Goal: Task Accomplishment & Management: Manage account settings

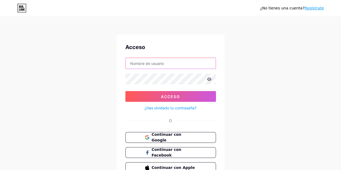
type input "joha.tramitesmigracion@gmail.com"
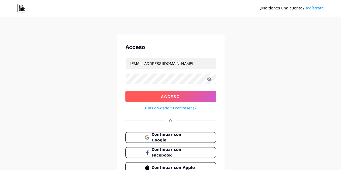
click at [173, 94] on font "Acceso" at bounding box center [170, 96] width 19 height 5
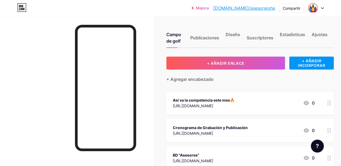
click at [315, 8] on img at bounding box center [312, 8] width 9 height 9
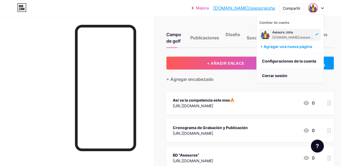
click at [282, 73] on font "Cerrar sesión" at bounding box center [274, 75] width 25 height 5
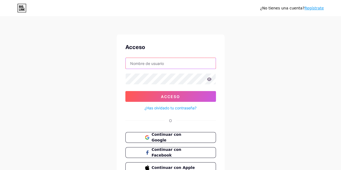
click at [155, 60] on input "text" at bounding box center [171, 63] width 90 height 11
type input "joha.tramitesmigracion@gmail.com"
click at [208, 79] on icon at bounding box center [209, 79] width 5 height 4
click at [210, 79] on icon at bounding box center [209, 79] width 5 height 4
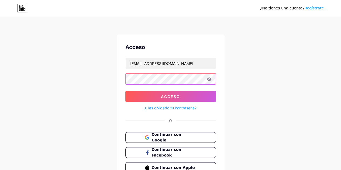
click at [26, 76] on div "¿No tienes una cuenta? Regístrate Acceso joha.tramitesmigracion@gmail.com Acces…" at bounding box center [170, 99] width 341 height 199
click at [125, 91] on button "Acceso" at bounding box center [170, 96] width 90 height 11
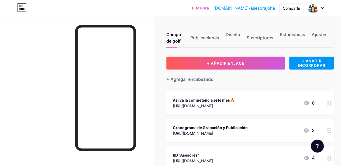
click at [321, 7] on div at bounding box center [316, 8] width 16 height 10
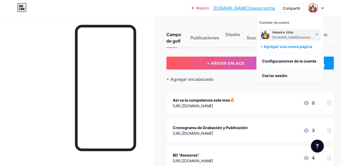
drag, startPoint x: 289, startPoint y: 72, endPoint x: 285, endPoint y: 71, distance: 4.1
click at [289, 72] on li "Cerrar sesión" at bounding box center [289, 75] width 67 height 15
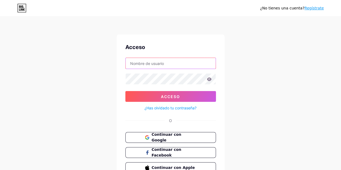
click at [139, 64] on input "text" at bounding box center [171, 63] width 90 height 11
drag, startPoint x: 127, startPoint y: 104, endPoint x: 130, endPoint y: 102, distance: 3.1
click at [127, 104] on div "¿Has olvidado tu contraseña?" at bounding box center [170, 106] width 90 height 9
click at [210, 77] on icon at bounding box center [209, 79] width 5 height 4
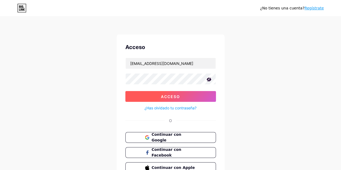
click at [161, 97] on font "Acceso" at bounding box center [170, 96] width 19 height 5
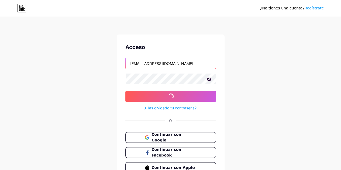
click at [184, 64] on input "nathabarrera_9868@hotmail.com" at bounding box center [171, 63] width 90 height 11
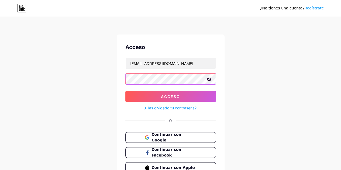
click at [125, 91] on button "Acceso" at bounding box center [170, 96] width 90 height 11
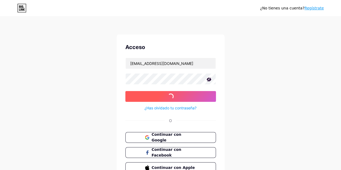
click at [127, 101] on button "Acceso" at bounding box center [170, 96] width 90 height 11
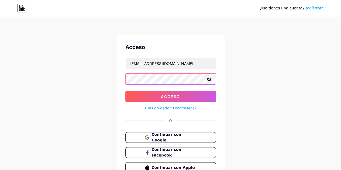
click at [125, 91] on button "Acceso" at bounding box center [170, 96] width 90 height 11
click at [288, 73] on div "¿No tienes una cuenta? Regístrate Acceso nathabarrera_9868@hotmail.com Acceso ¿…" at bounding box center [170, 99] width 341 height 199
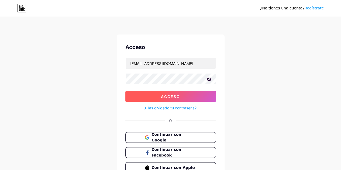
click at [175, 96] on font "Acceso" at bounding box center [170, 96] width 19 height 5
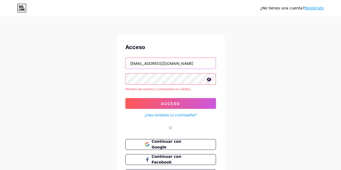
click at [196, 59] on input "nathabarrera_9868@hotmail.com" at bounding box center [171, 63] width 90 height 11
drag, startPoint x: 185, startPoint y: 64, endPoint x: 0, endPoint y: 70, distance: 185.1
click at [51, 67] on div "¿No tienes una cuenta? Regístrate Acceso nathabarrera_9868@hotmail.com Nombre d…" at bounding box center [170, 103] width 341 height 206
type input "val.tramitesmigracion@gmail.com"
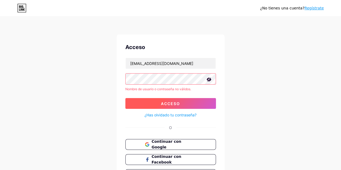
click at [128, 106] on button "Acceso" at bounding box center [170, 103] width 90 height 11
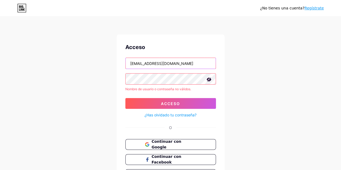
drag, startPoint x: 193, startPoint y: 66, endPoint x: 14, endPoint y: 70, distance: 179.4
click at [20, 70] on div "¿No tienes una cuenta? Regístrate Acceso val.tramitesmigracion@gmail.com Nombre…" at bounding box center [170, 103] width 341 height 206
click at [198, 58] on input "val.tramitesmigracion@gmail.com" at bounding box center [171, 63] width 90 height 11
drag, startPoint x: 200, startPoint y: 61, endPoint x: 65, endPoint y: 59, distance: 134.4
click at [65, 60] on div "¿No tienes una cuenta? Regístrate Acceso val.tramitesmigracion@gmail.com Nombre…" at bounding box center [170, 103] width 341 height 206
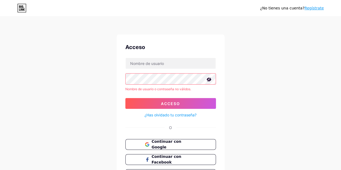
click at [66, 81] on div "¿No tienes una cuenta? Regístrate Acceso Nombre de usuario o contraseña no váli…" at bounding box center [170, 103] width 341 height 206
click at [144, 64] on input "text" at bounding box center [171, 63] width 90 height 11
type input "val.tramitesmigracion@gmail.com"
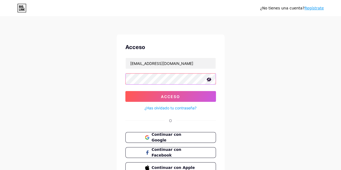
click at [125, 91] on button "Acceso" at bounding box center [170, 96] width 90 height 11
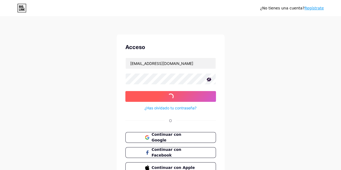
click at [128, 96] on button "Acceso" at bounding box center [170, 96] width 90 height 11
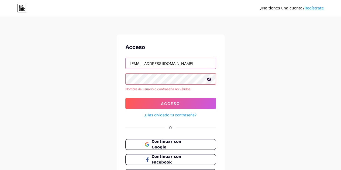
click at [184, 63] on input "val.tramitesmigracion@gmail.com" at bounding box center [171, 63] width 90 height 11
drag, startPoint x: 204, startPoint y: 63, endPoint x: 26, endPoint y: 58, distance: 178.9
click at [38, 62] on div "¿No tienes una cuenta? Regístrate Acceso val.tramitesmigracion@gmail.com Nombre…" at bounding box center [170, 103] width 341 height 206
type input "nath.tramitesmigracion@gmail.com"
click at [90, 75] on div "¿No tienes una cuenta? Regístrate Acceso nath.tramitesmigracion@gmail.com Nombr…" at bounding box center [170, 103] width 341 height 206
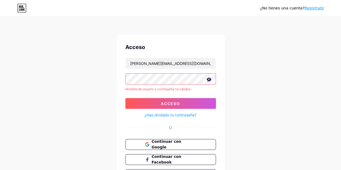
click at [140, 105] on button "Acceso" at bounding box center [170, 103] width 90 height 11
click at [251, 63] on div "¿No tienes una cuenta? Regístrate Acceso nath.tramitesmigracion@gmail.com Nombr…" at bounding box center [170, 103] width 341 height 206
click at [179, 142] on font "Continuar con Google" at bounding box center [166, 144] width 30 height 10
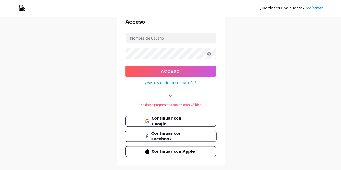
scroll to position [37, 0]
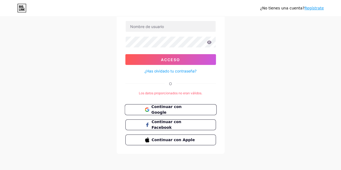
click at [168, 111] on font "Continuar con Google" at bounding box center [166, 109] width 30 height 10
click at [250, 89] on div "¿No tienes una cuenta? Regístrate Acceso Acceso ¿Has olvidado tu contraseña? O …" at bounding box center [170, 67] width 341 height 208
